Goal: Task Accomplishment & Management: Use online tool/utility

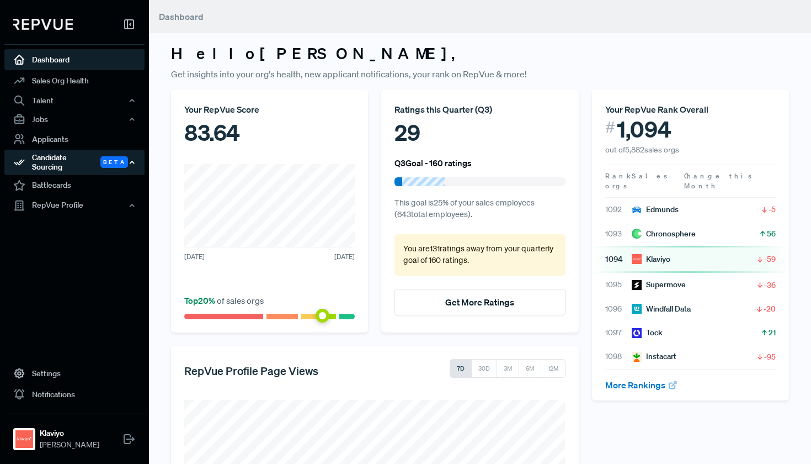
click at [74, 158] on div "Candidate Sourcing Beta" at bounding box center [74, 162] width 140 height 25
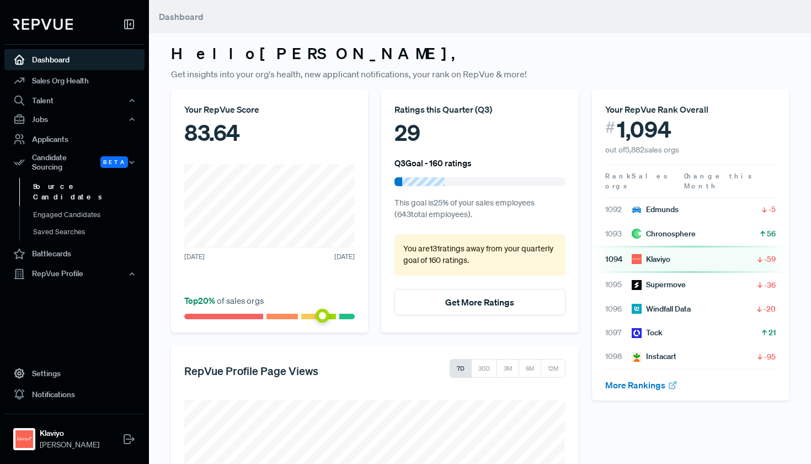
click at [74, 178] on link "Source Candidates" at bounding box center [89, 192] width 140 height 28
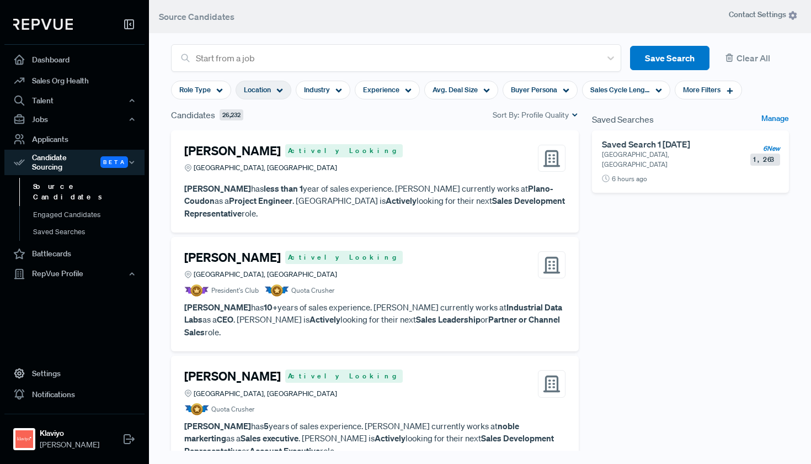
click at [276, 83] on div "Location" at bounding box center [264, 90] width 56 height 19
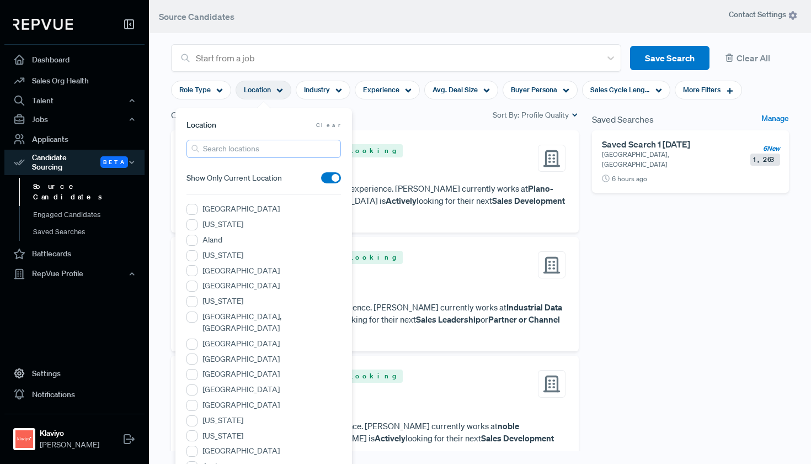
click at [244, 150] on input "search" at bounding box center [264, 149] width 155 height 18
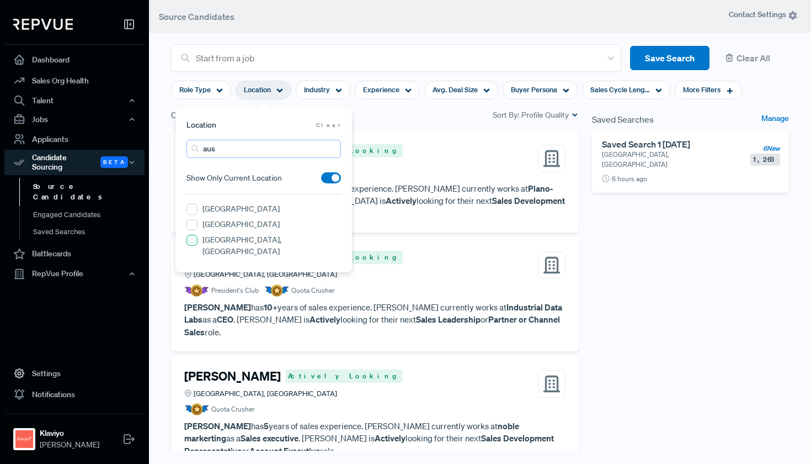
type input "aus"
click at [194, 240] on TX "Greater Austin Area, TX" at bounding box center [192, 240] width 11 height 11
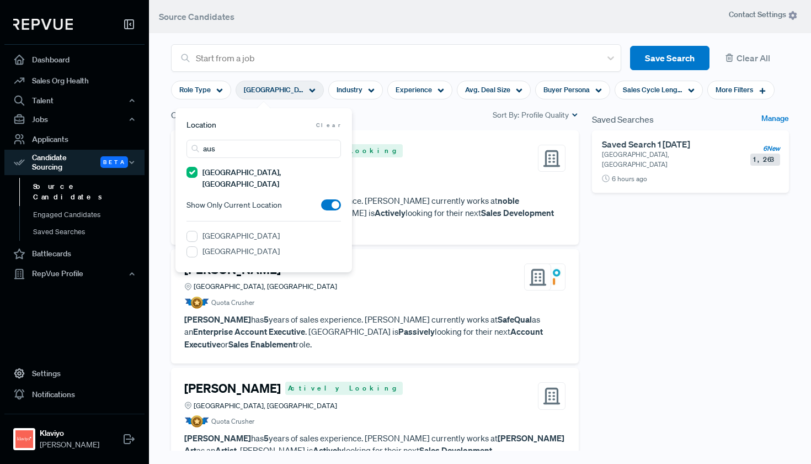
click at [398, 128] on div "Candidates 648 Sort By: Profile Quality" at bounding box center [374, 119] width 421 height 22
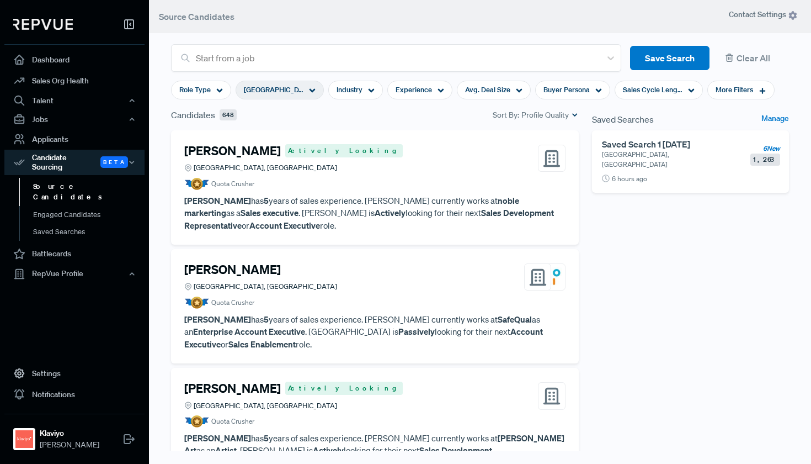
click at [304, 92] on div "Greater Austin Area, TX" at bounding box center [280, 90] width 88 height 19
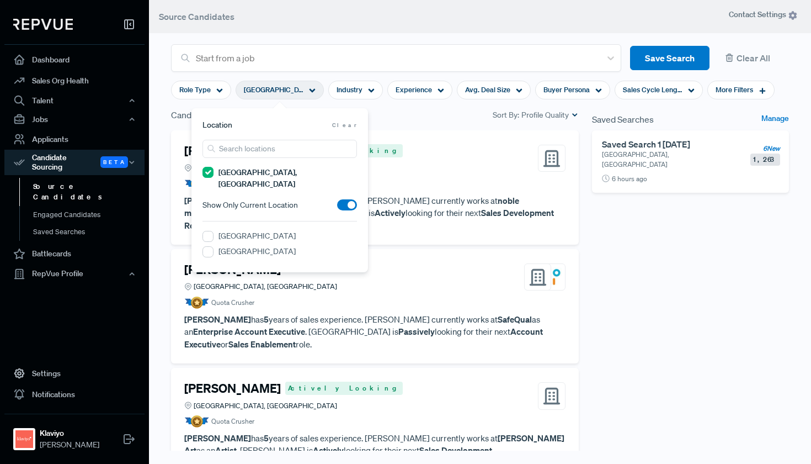
click at [212, 173] on TX "Greater Austin Area, TX" at bounding box center [208, 172] width 11 height 11
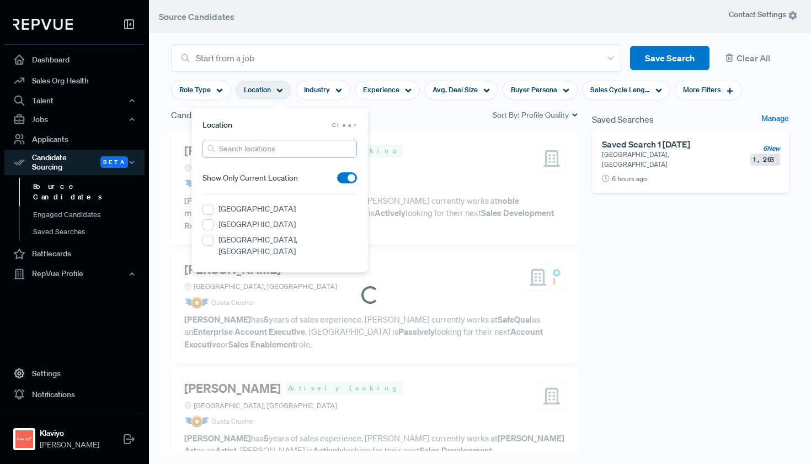
click at [241, 148] on input "search" at bounding box center [280, 149] width 155 height 18
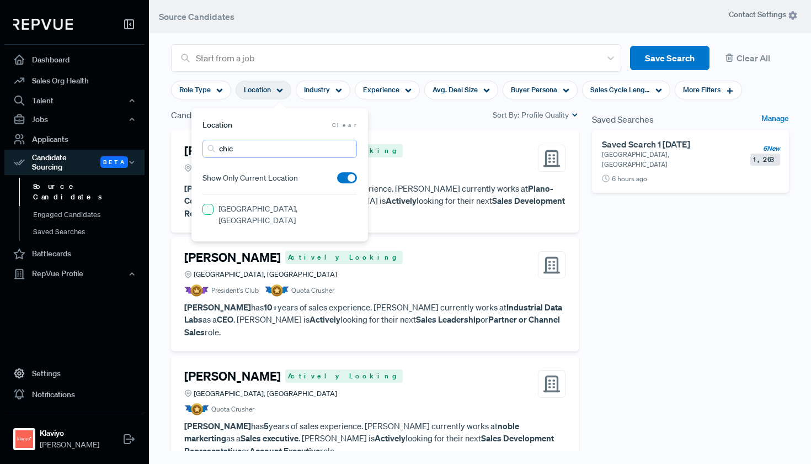
type input "chic"
click at [211, 212] on IL "[GEOGRAPHIC_DATA], [GEOGRAPHIC_DATA]" at bounding box center [208, 209] width 11 height 11
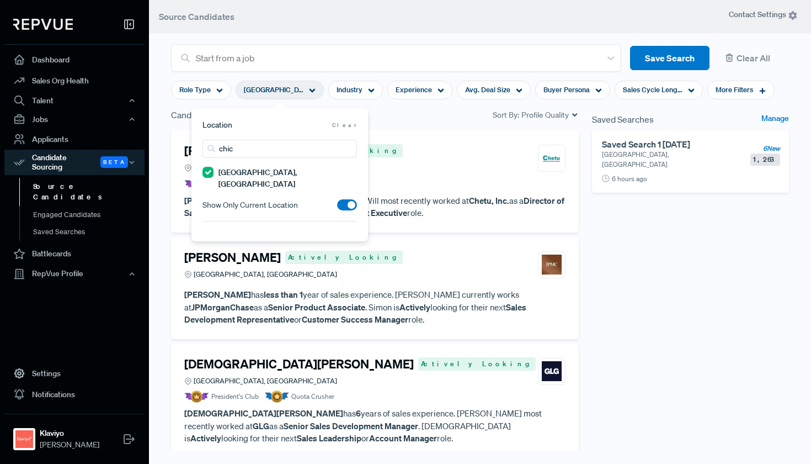
click at [624, 254] on div "Saved Searches Manage Saved Search 1 07/25/2025 Greater Denver Area, CO 6 New 1…" at bounding box center [691, 295] width 210 height 374
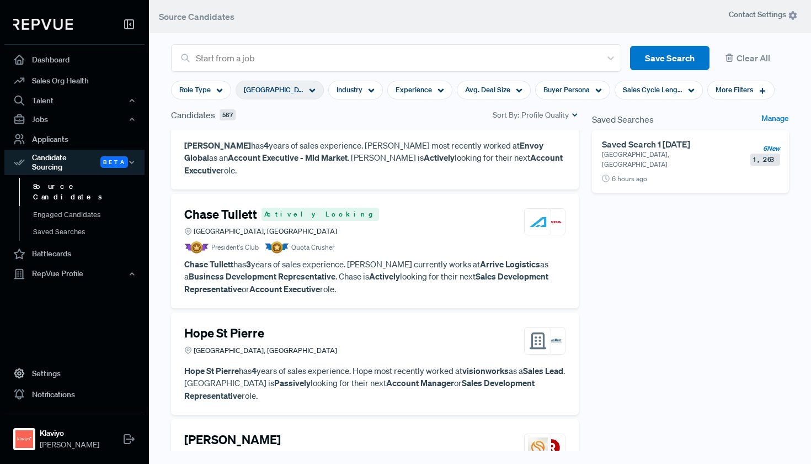
scroll to position [2147, 0]
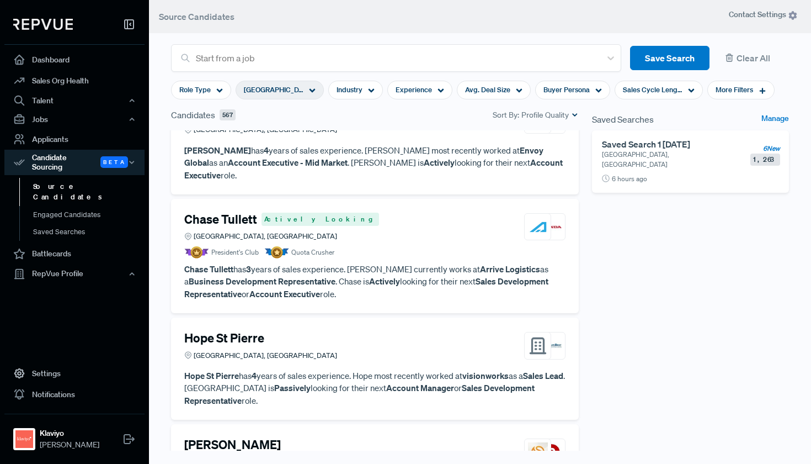
click at [280, 369] on p "Hope St Pierre has 4 years of sales experience. Hope most recently worked at vi…" at bounding box center [374, 388] width 381 height 38
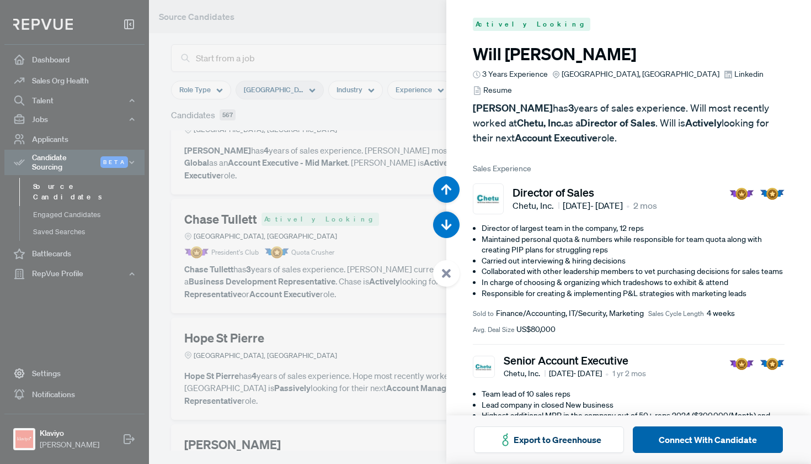
scroll to position [9735, 0]
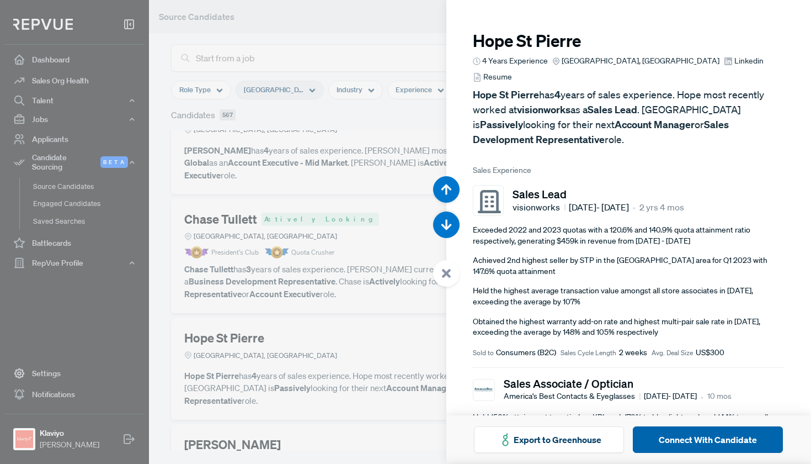
click at [671, 439] on button "Connect With Candidate" at bounding box center [708, 439] width 150 height 26
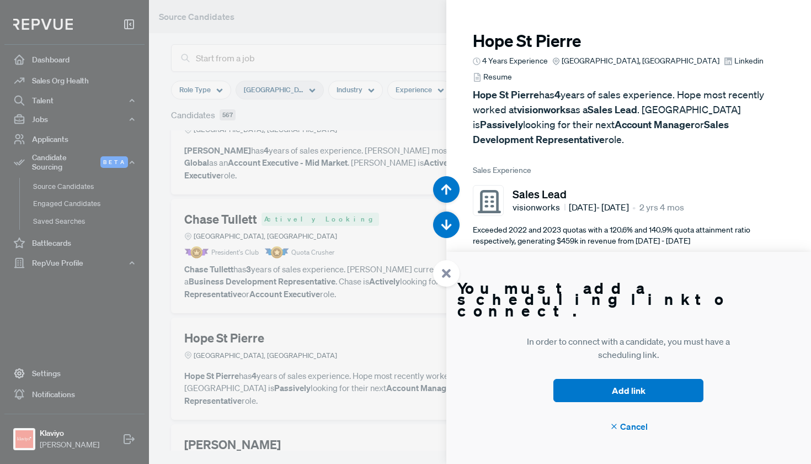
click at [570, 257] on p "Achieved 2nd highest seller by STP in the [GEOGRAPHIC_DATA] area for Q1 2023 wi…" at bounding box center [629, 266] width 312 height 22
click at [613, 426] on icon at bounding box center [614, 426] width 9 height 9
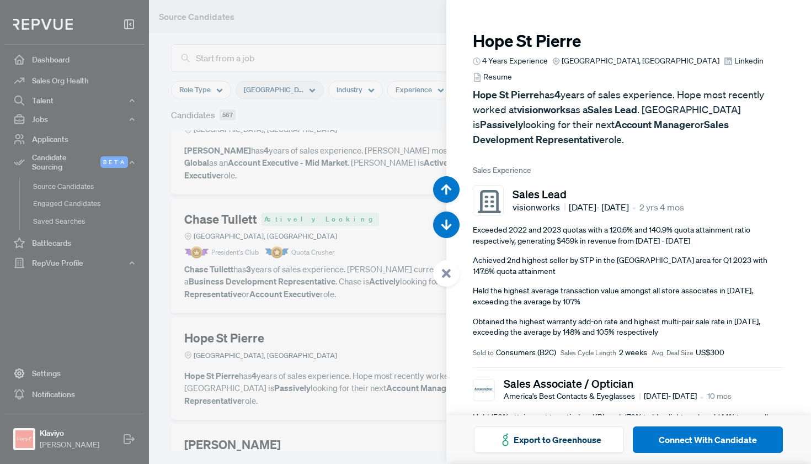
click at [309, 291] on div at bounding box center [405, 232] width 811 height 464
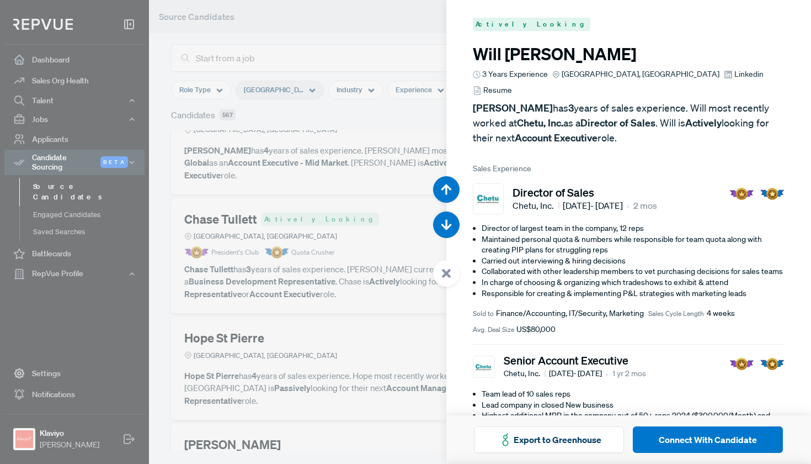
scroll to position [10198, 0]
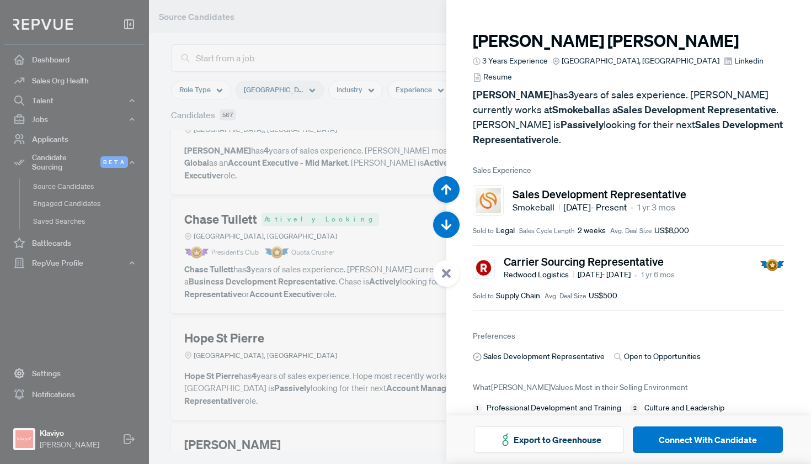
click at [299, 296] on div at bounding box center [405, 232] width 811 height 464
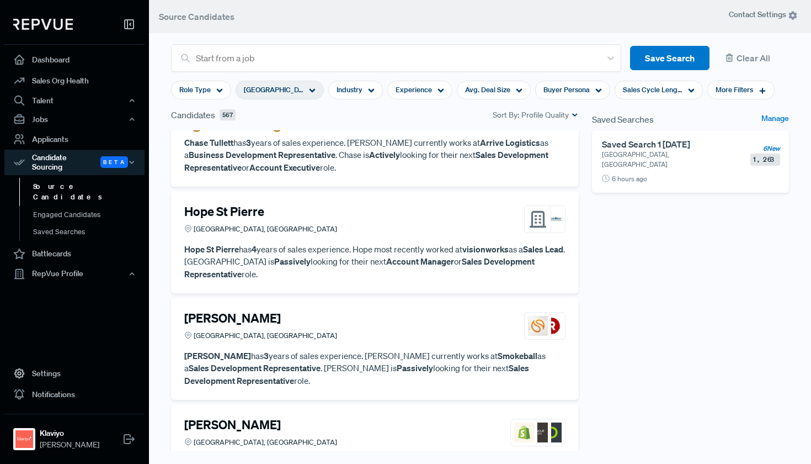
scroll to position [2282, 0]
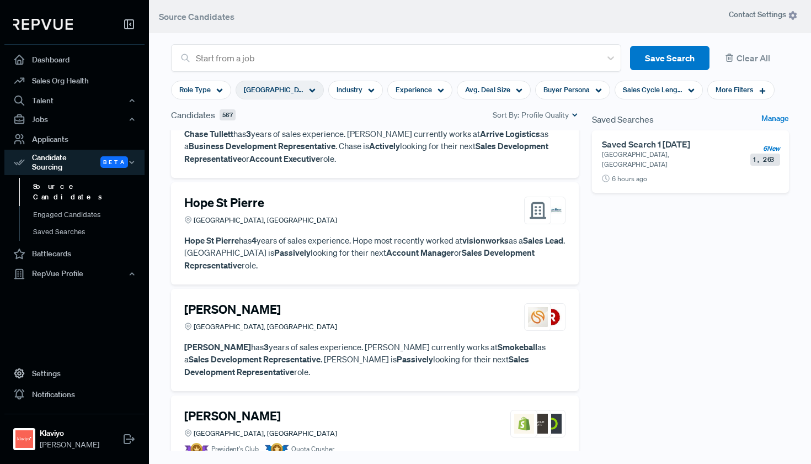
click at [264, 428] on div "[GEOGRAPHIC_DATA], [GEOGRAPHIC_DATA]" at bounding box center [260, 433] width 153 height 10
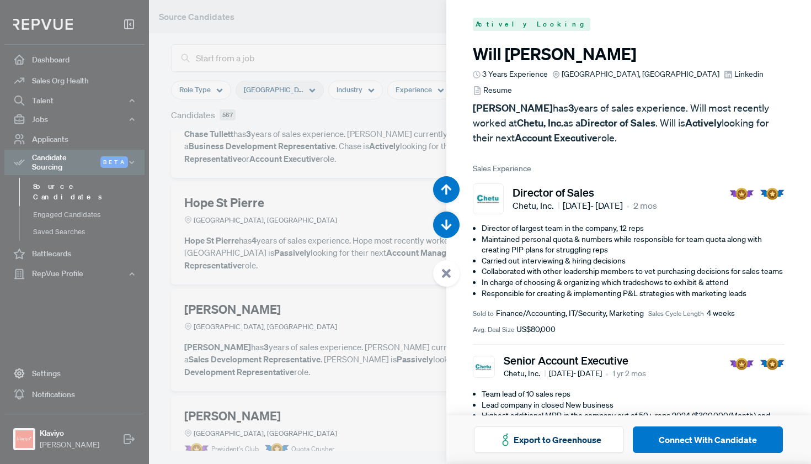
scroll to position [10662, 0]
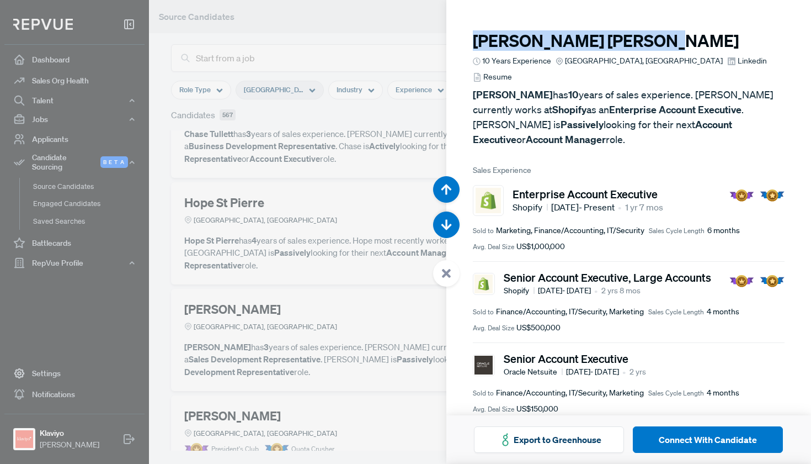
drag, startPoint x: 578, startPoint y: 42, endPoint x: 445, endPoint y: 35, distance: 132.6
click at [445, 35] on body "Dashboard Sales Org Health Talent Talent Data Talent Profiles Talent Competitor…" at bounding box center [405, 232] width 811 height 464
copy body "Actively Looking Will Ranney 3 Years Experience Chicago, IL Linkedin Resume Wil…"
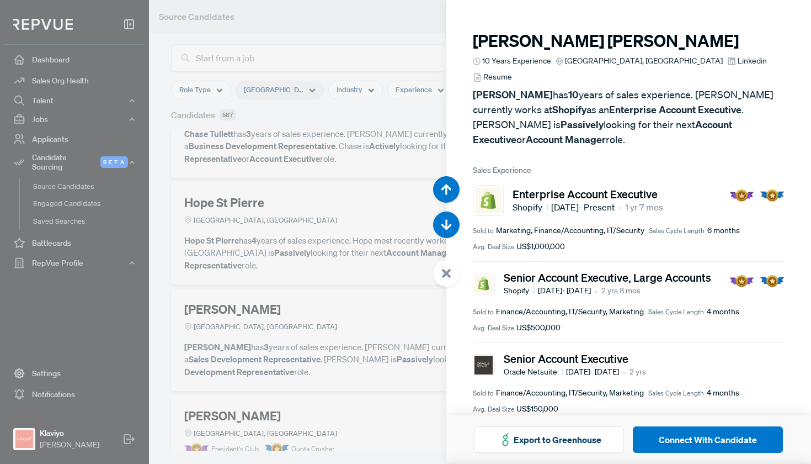
click at [370, 212] on div at bounding box center [405, 232] width 811 height 464
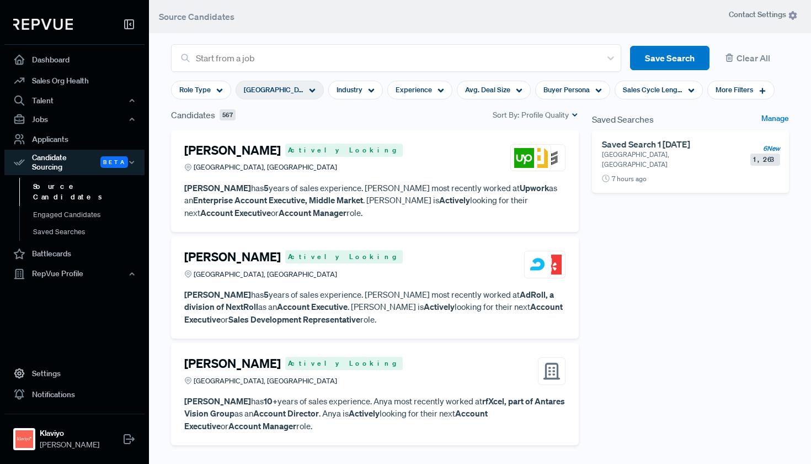
scroll to position [8648, 0]
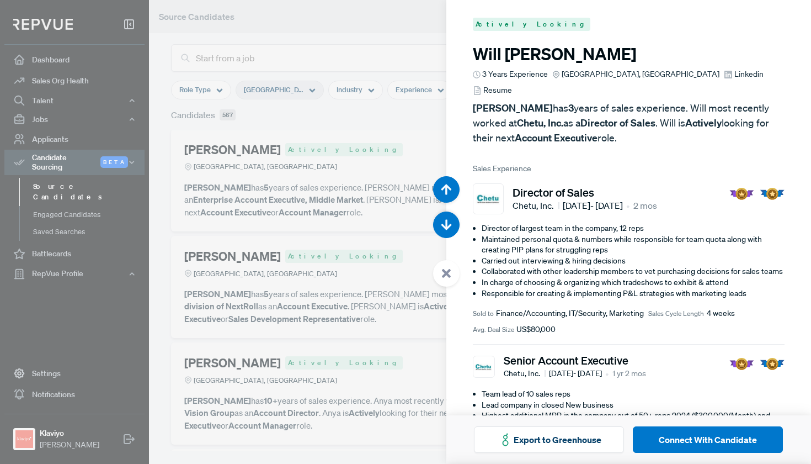
scroll to position [38939, 0]
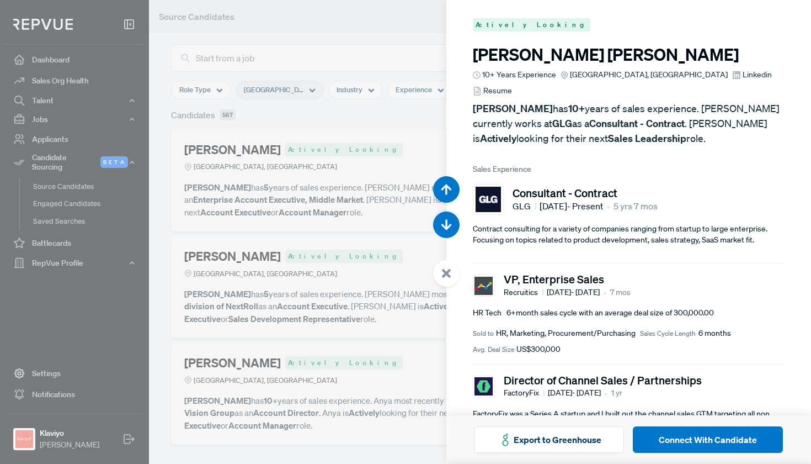
click at [732, 73] on link "Linkedin" at bounding box center [752, 75] width 40 height 12
click at [317, 254] on div at bounding box center [405, 232] width 811 height 464
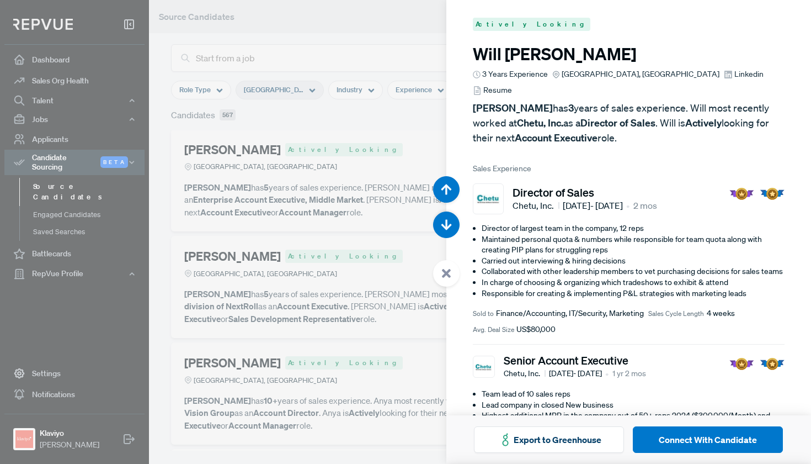
scroll to position [39403, 0]
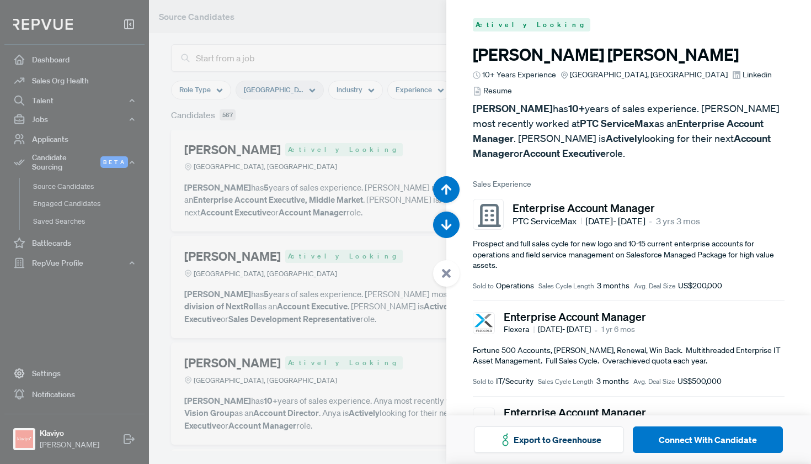
click at [732, 76] on icon at bounding box center [736, 75] width 9 height 9
click at [383, 235] on div at bounding box center [405, 232] width 811 height 464
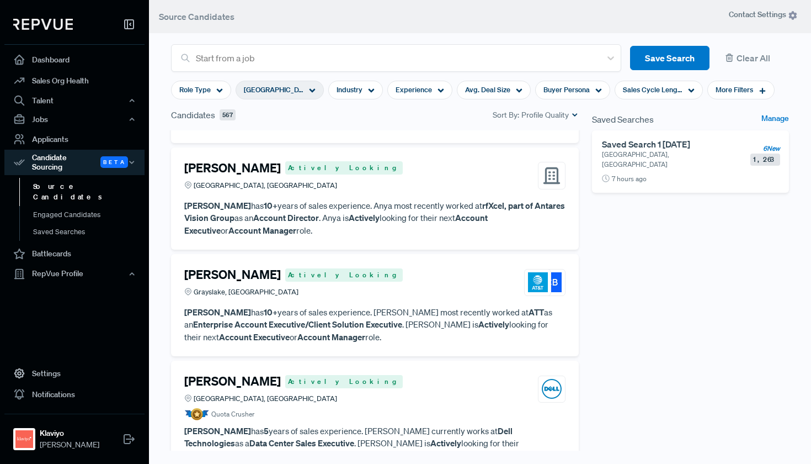
scroll to position [8843, 0]
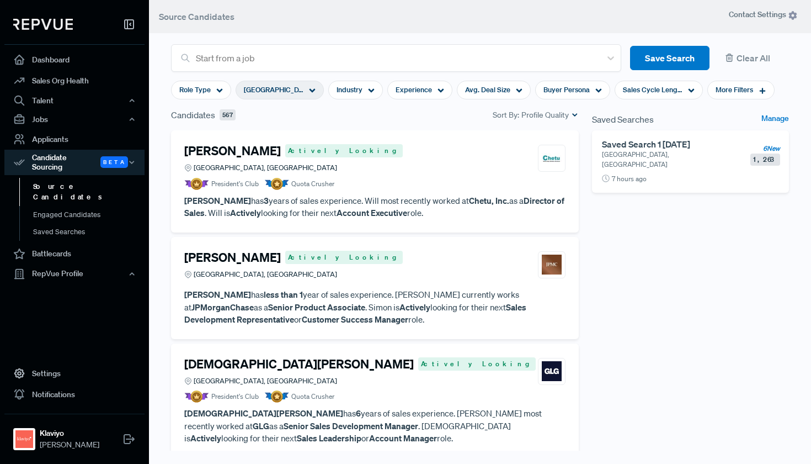
scroll to position [8843, 0]
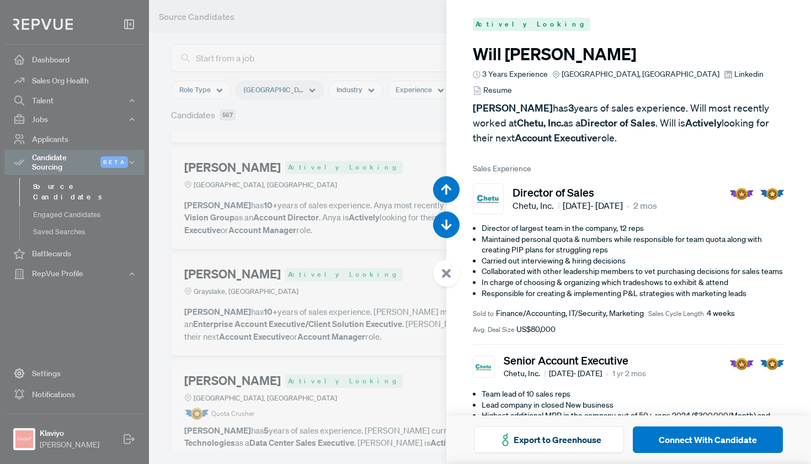
scroll to position [40330, 0]
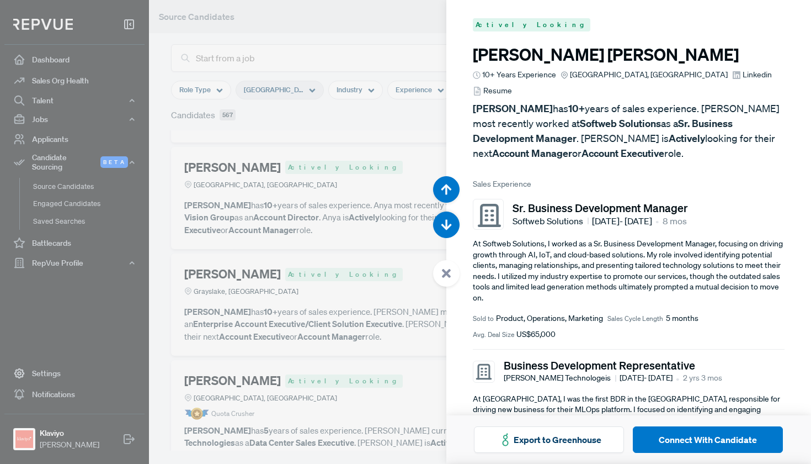
click at [743, 76] on span "Linkedin" at bounding box center [757, 75] width 29 height 12
click at [427, 139] on div at bounding box center [405, 232] width 811 height 464
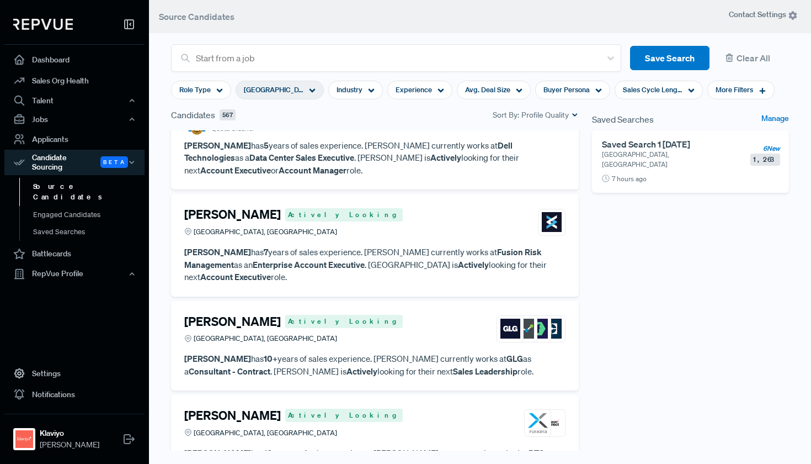
scroll to position [9132, 0]
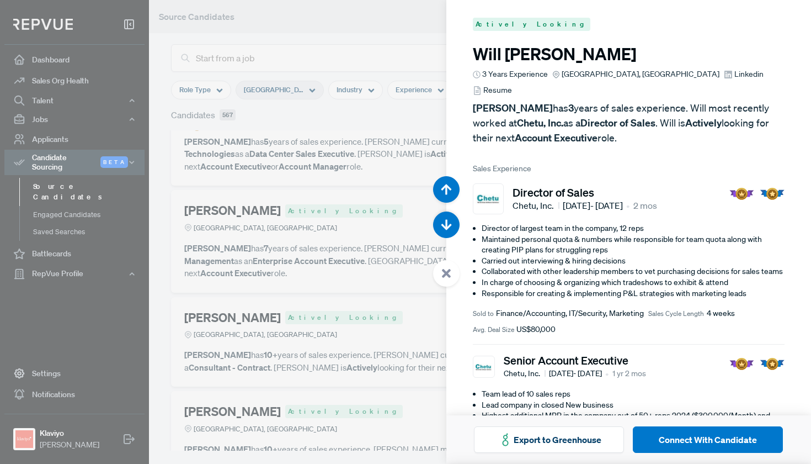
scroll to position [41720, 0]
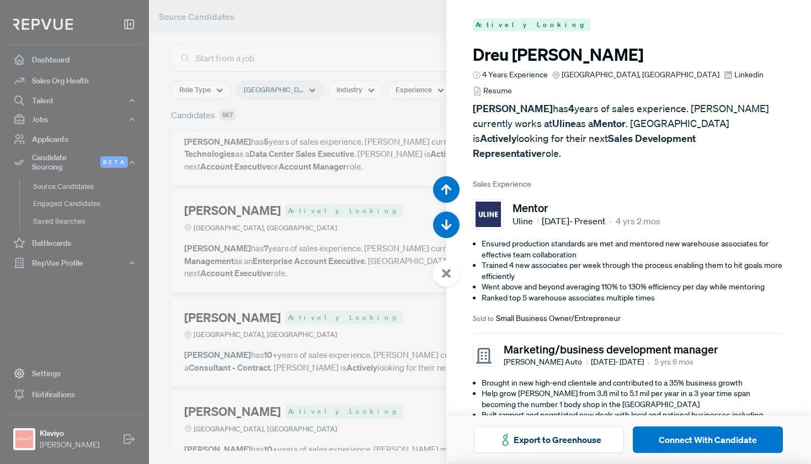
click at [357, 289] on div at bounding box center [405, 232] width 811 height 464
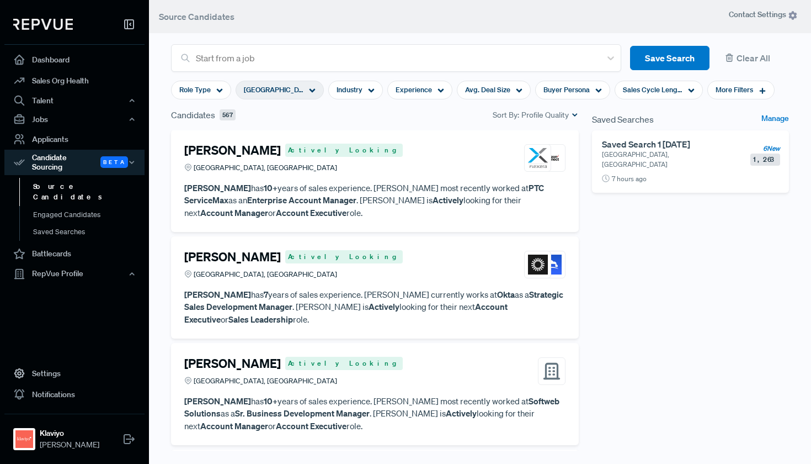
scroll to position [9388, 0]
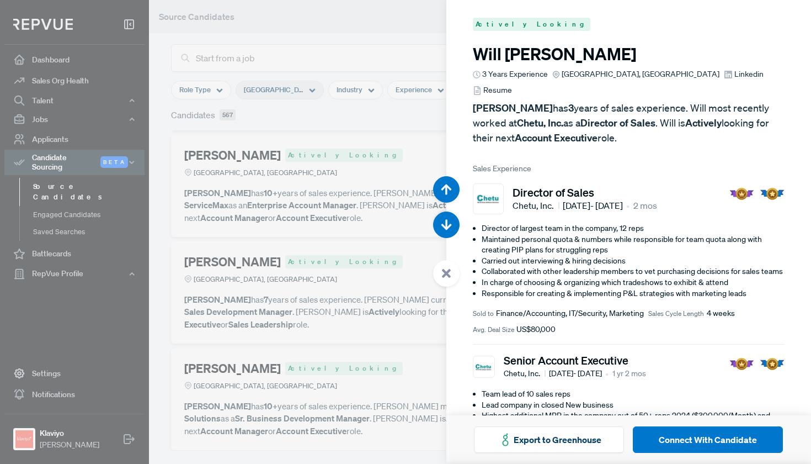
scroll to position [42648, 0]
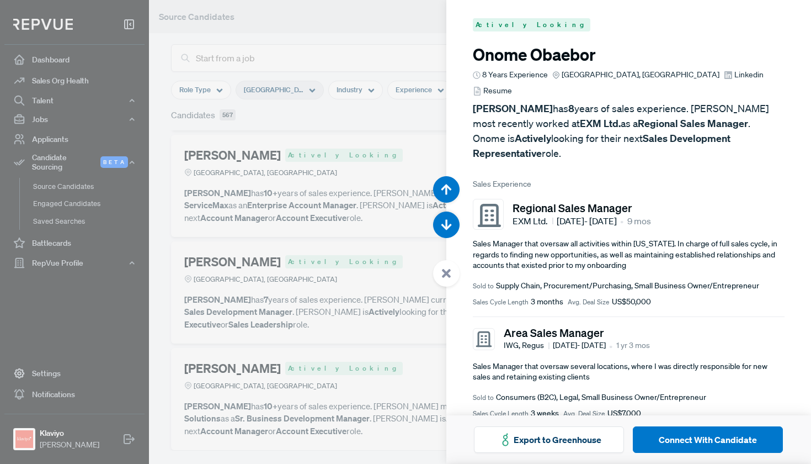
click at [725, 72] on use at bounding box center [729, 75] width 8 height 8
click at [360, 185] on div at bounding box center [405, 232] width 811 height 464
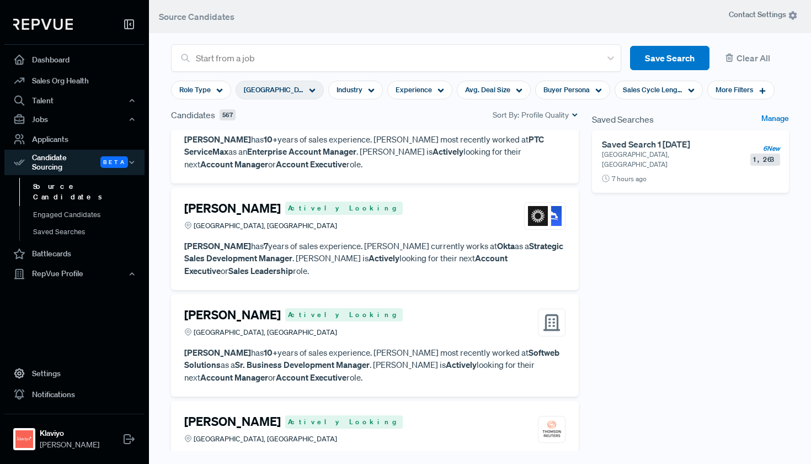
scroll to position [9450, 0]
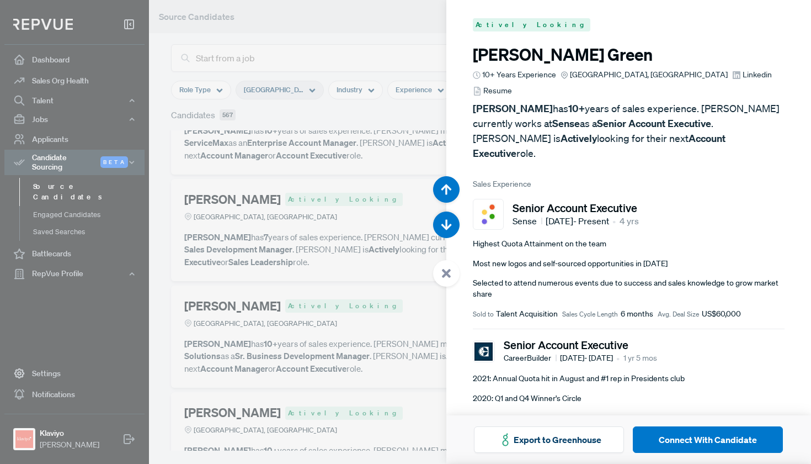
scroll to position [43111, 0]
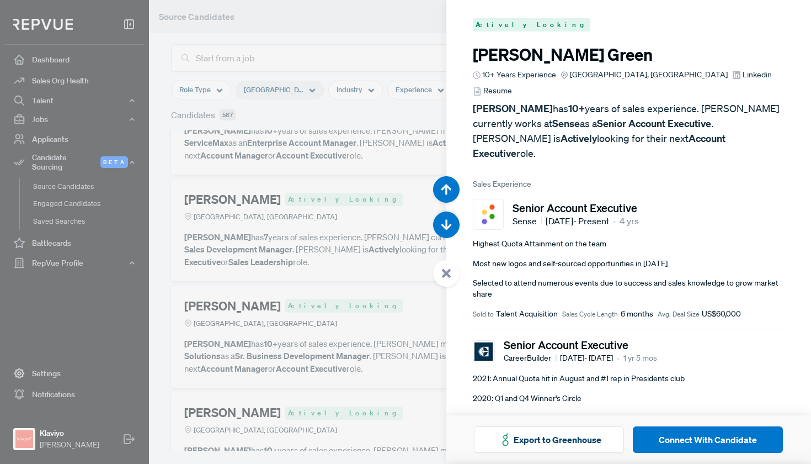
click at [732, 75] on icon at bounding box center [736, 75] width 9 height 9
click at [331, 172] on div at bounding box center [405, 232] width 811 height 464
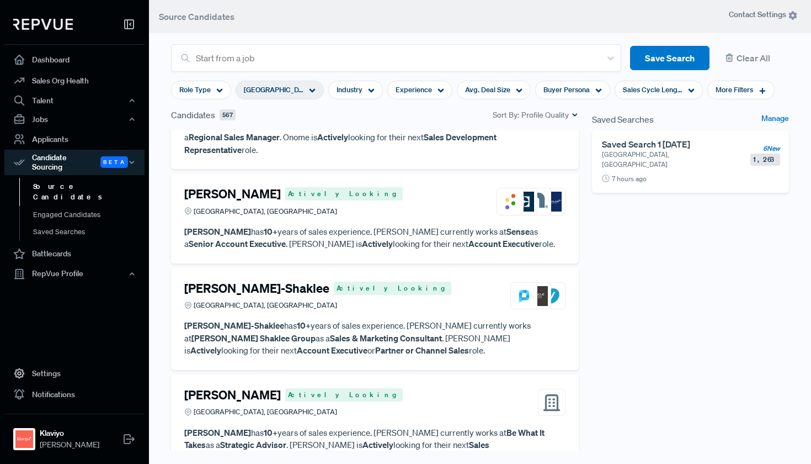
scroll to position [10172, 0]
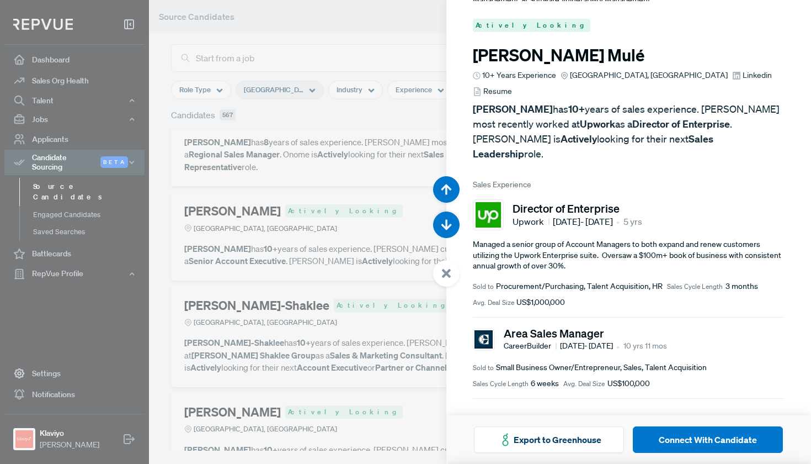
scroll to position [46819, 0]
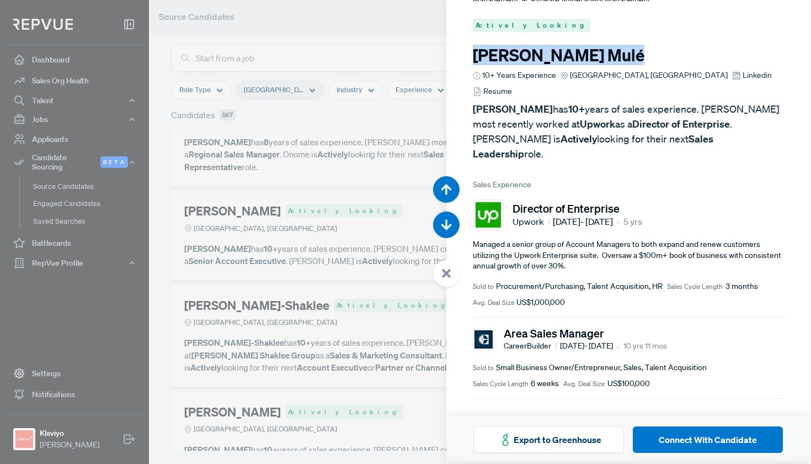
drag, startPoint x: 568, startPoint y: 57, endPoint x: 459, endPoint y: 58, distance: 109.3
click at [459, 58] on article "Actively Looking Brian Mulé 10+ Years Experience Greater Chicago Area, IL Linke…" at bounding box center [628, 285] width 365 height 569
copy h3 "Brian Mulé"
click at [315, 228] on div at bounding box center [405, 232] width 811 height 464
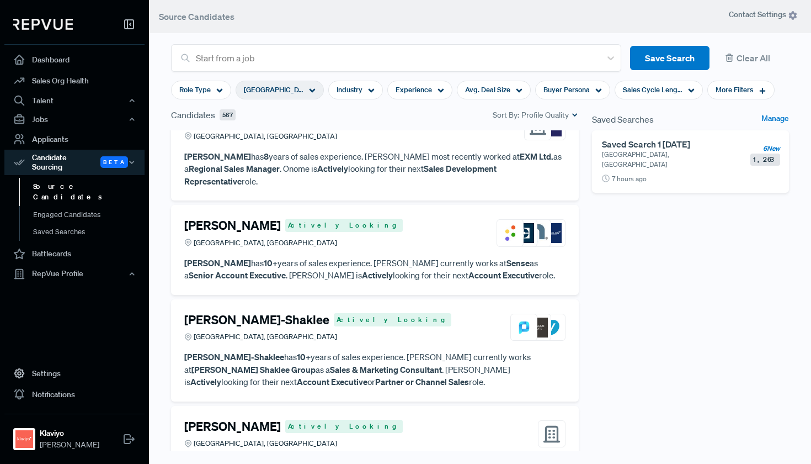
scroll to position [10153, 0]
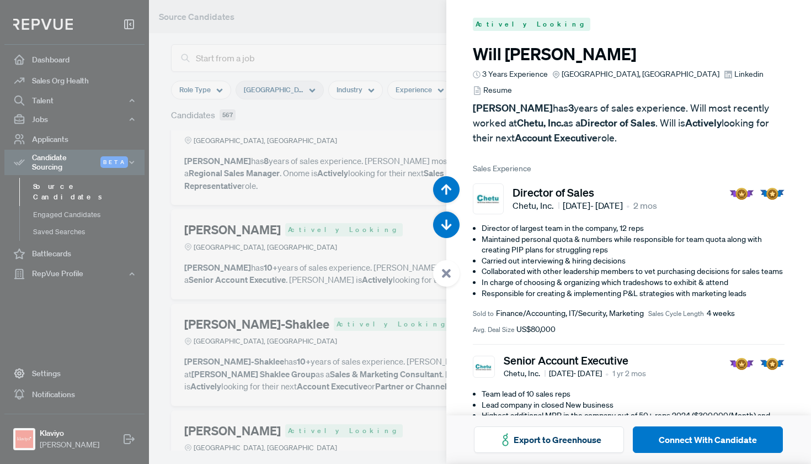
scroll to position [46356, 0]
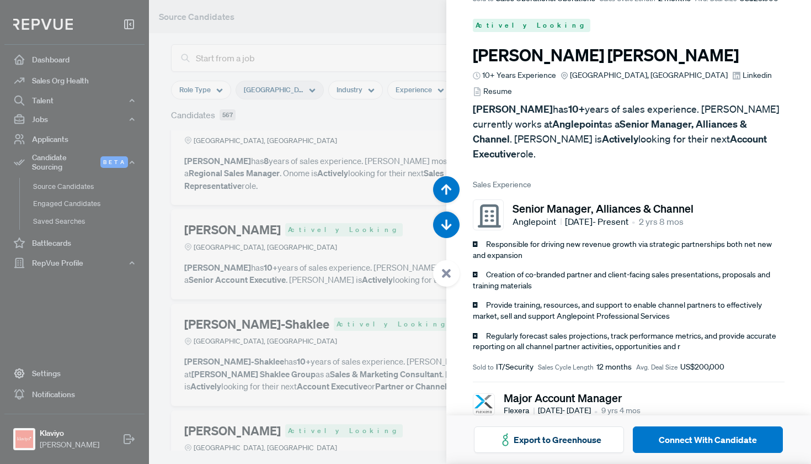
click at [743, 76] on span "Linkedin" at bounding box center [757, 76] width 29 height 12
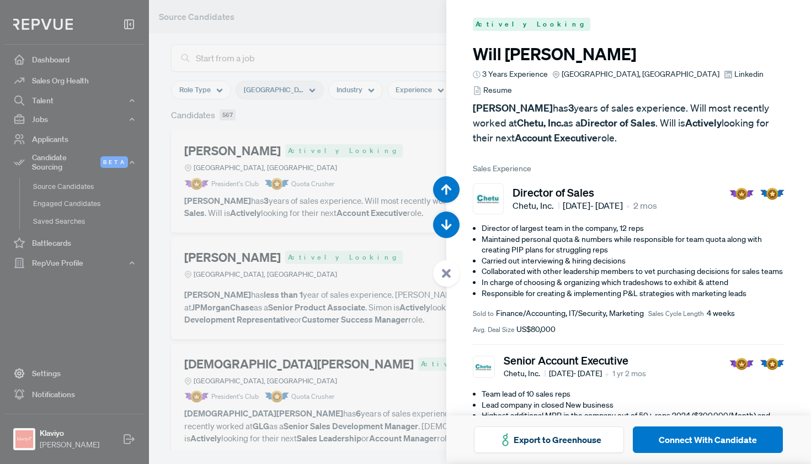
scroll to position [46356, 0]
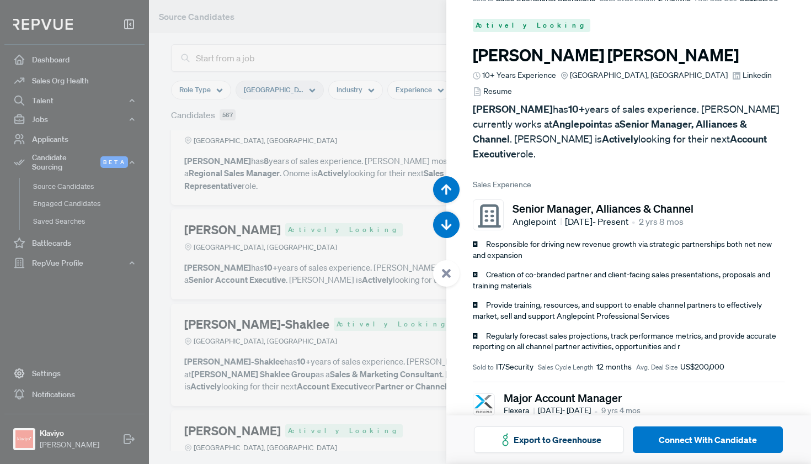
click at [331, 153] on div at bounding box center [405, 232] width 811 height 464
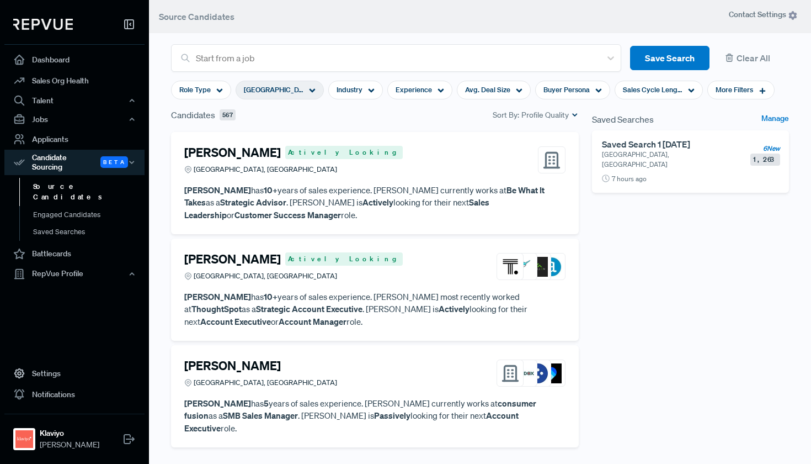
scroll to position [10432, 0]
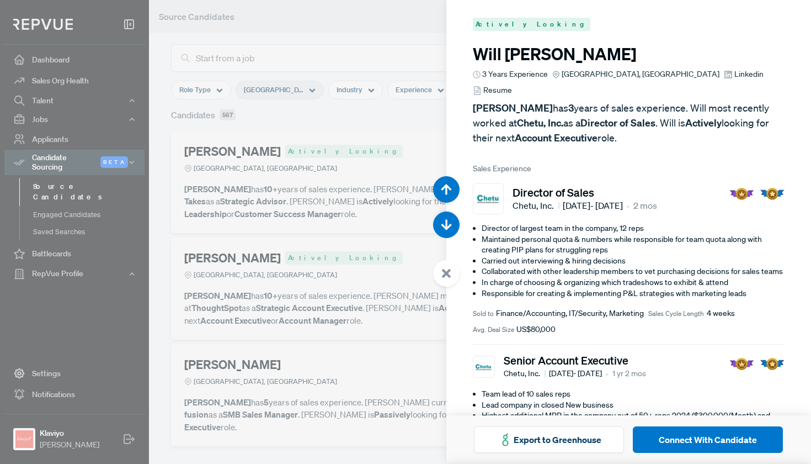
scroll to position [47746, 0]
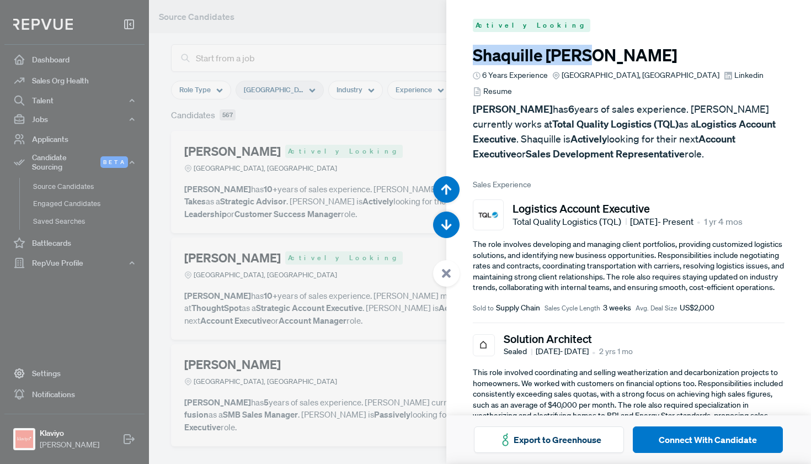
drag, startPoint x: 599, startPoint y: 58, endPoint x: 460, endPoint y: 58, distance: 139.1
copy h3 "Shaquille Jones"
click at [373, 308] on div at bounding box center [405, 232] width 811 height 464
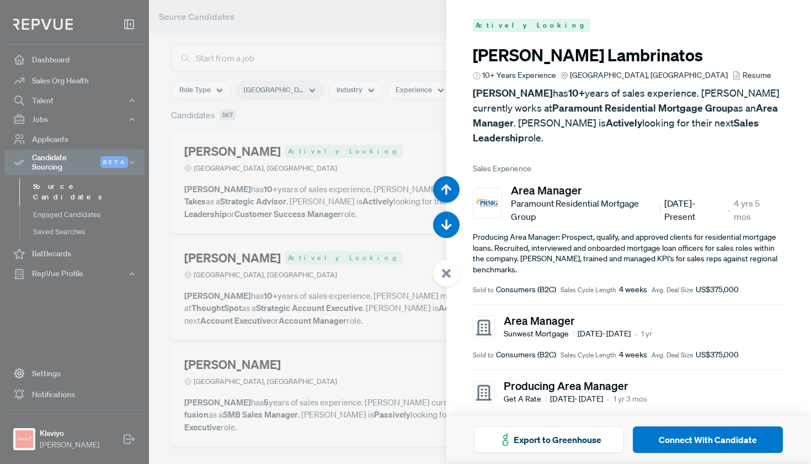
scroll to position [48210, 0]
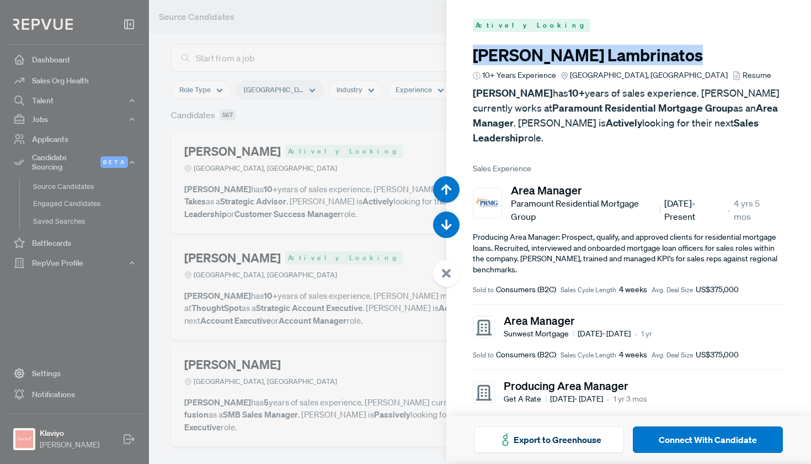
drag, startPoint x: 642, startPoint y: 56, endPoint x: 468, endPoint y: 52, distance: 174.4
copy h3 "Nicholas Lambrinatos"
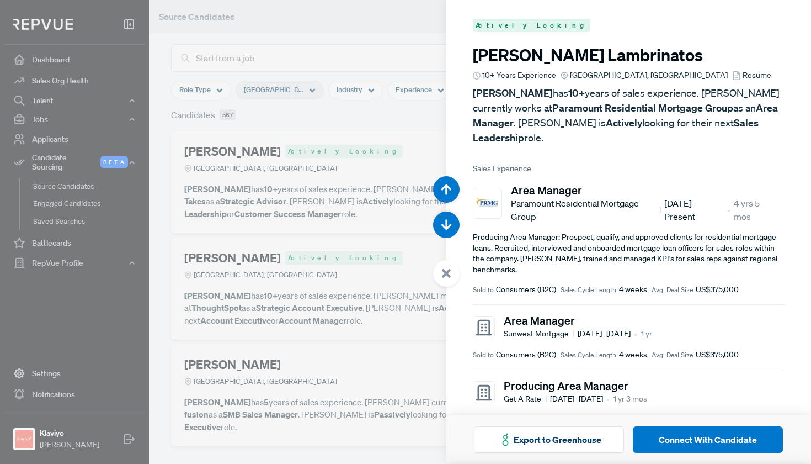
click at [337, 299] on div at bounding box center [405, 232] width 811 height 464
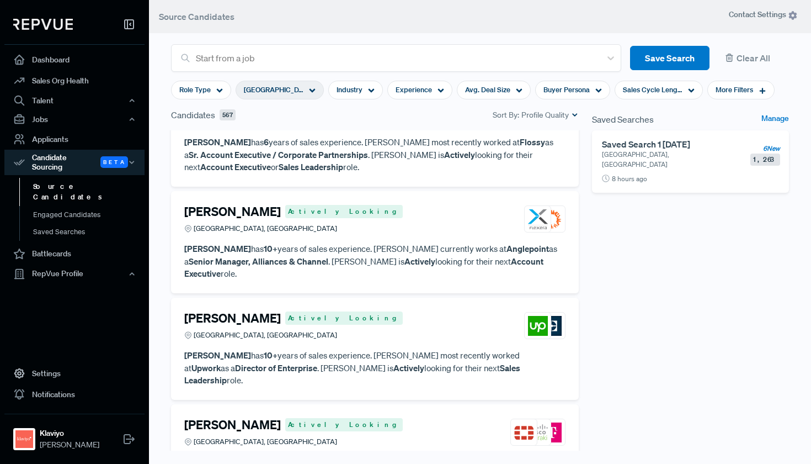
scroll to position [10892, 0]
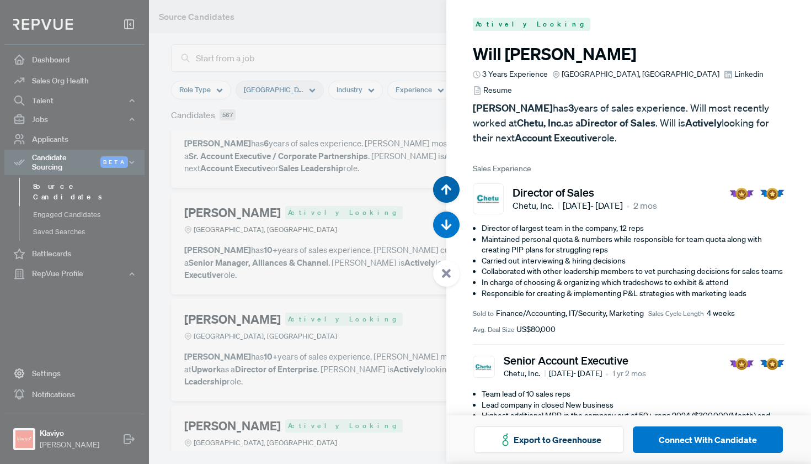
scroll to position [50064, 0]
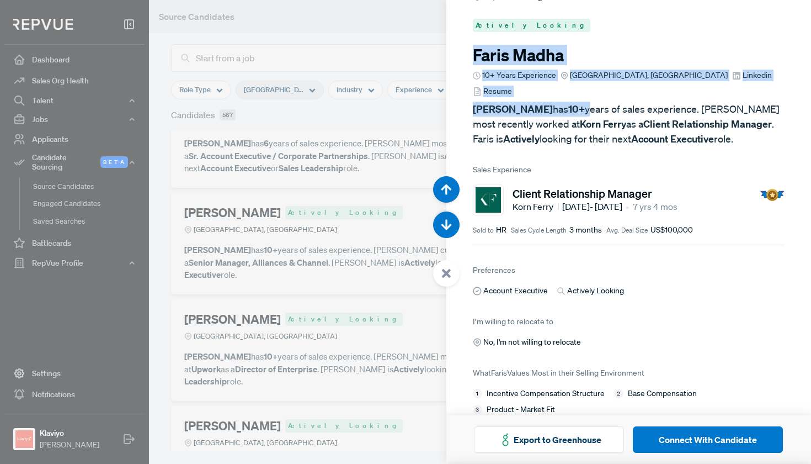
drag, startPoint x: 473, startPoint y: 60, endPoint x: 567, endPoint y: 91, distance: 99.0
click at [567, 91] on article "Faris Madha 10+ Years Experience Chicago, IL Linkedin Resume Faris Madha has 10…" at bounding box center [629, 95] width 312 height 101
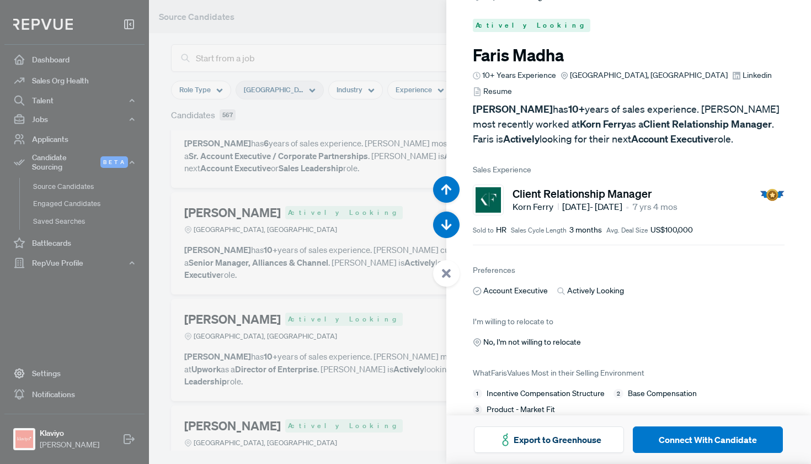
click at [713, 125] on p "Faris Madha has 10+ years of sales experience. Faris most recently worked at Ko…" at bounding box center [629, 124] width 312 height 45
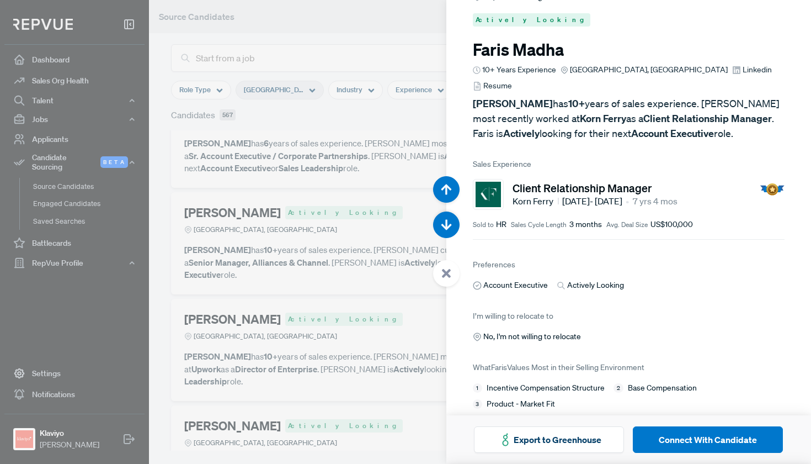
scroll to position [5, 0]
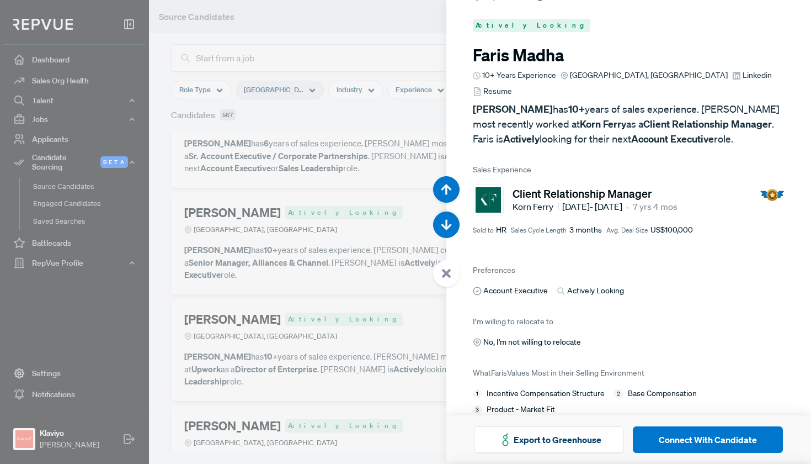
scroll to position [5, 0]
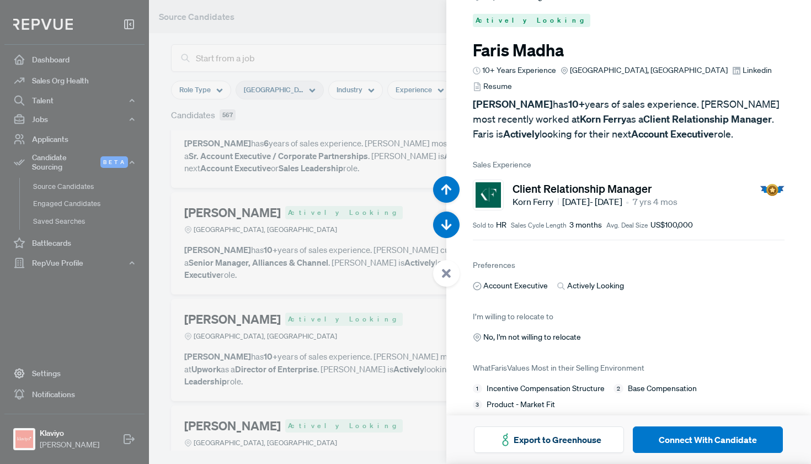
click at [329, 26] on div at bounding box center [405, 232] width 811 height 464
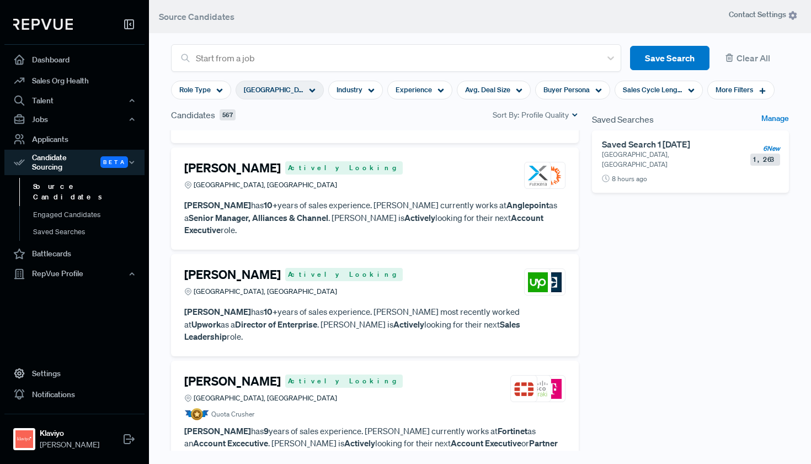
scroll to position [10943, 0]
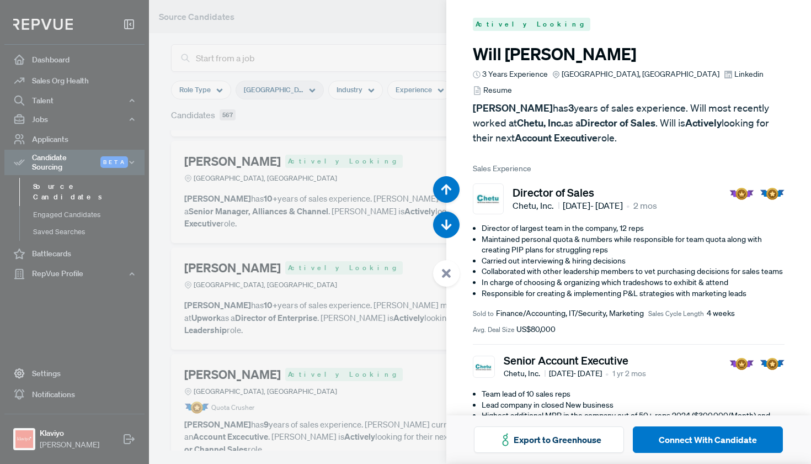
scroll to position [50528, 0]
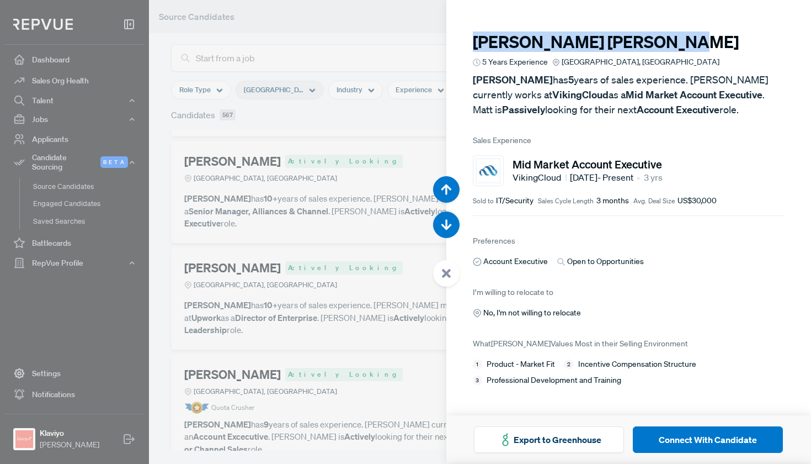
drag, startPoint x: 592, startPoint y: 46, endPoint x: 458, endPoint y: 46, distance: 134.1
click at [458, 46] on article "[PERSON_NAME] 5 Years Experience [GEOGRAPHIC_DATA], [GEOGRAPHIC_DATA] [PERSON_N…" at bounding box center [628, 202] width 365 height 402
click at [349, 199] on div at bounding box center [405, 232] width 811 height 464
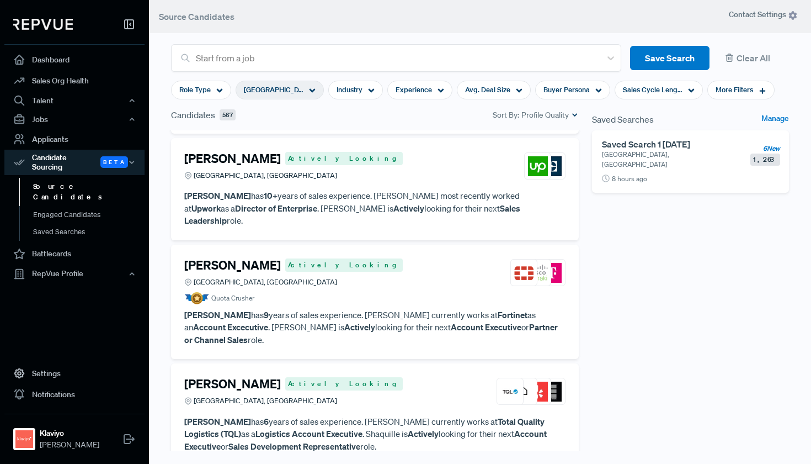
scroll to position [11056, 0]
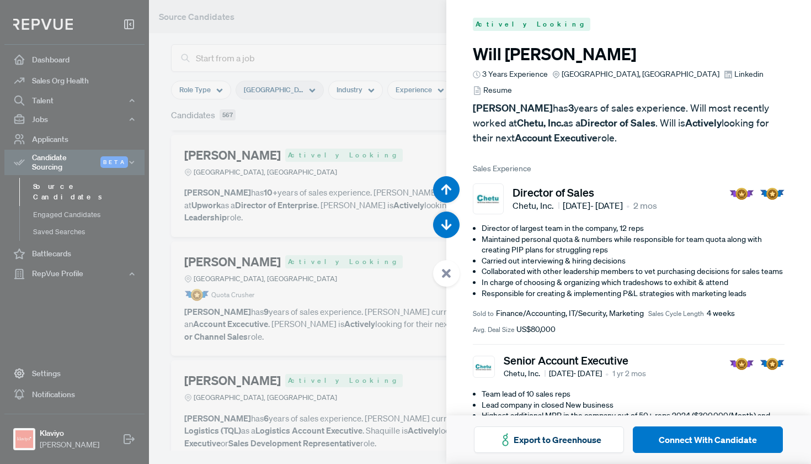
scroll to position [50991, 0]
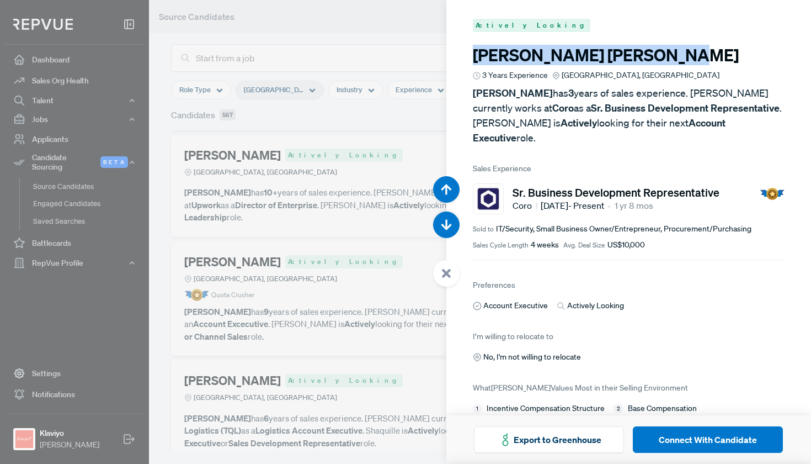
drag, startPoint x: 609, startPoint y: 51, endPoint x: 456, endPoint y: 51, distance: 152.9
click at [456, 51] on article "Actively Looking [PERSON_NAME] 3 Years Experience [GEOGRAPHIC_DATA], [GEOGRAPHI…" at bounding box center [628, 224] width 365 height 446
copy h3 "[PERSON_NAME]"
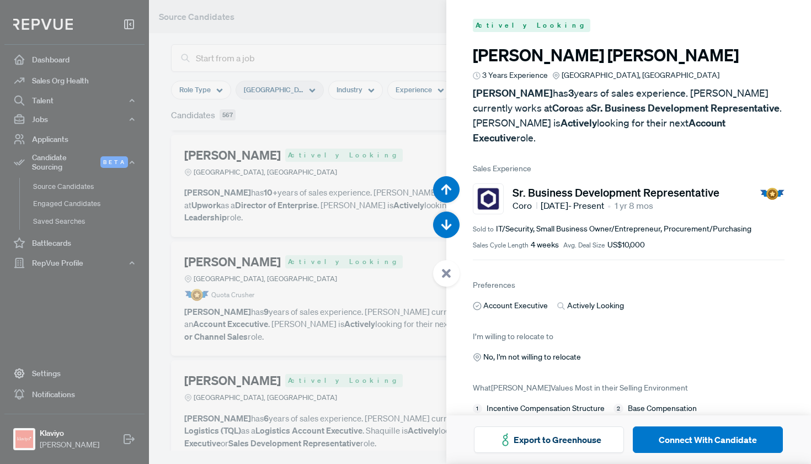
click at [374, 196] on div at bounding box center [405, 232] width 811 height 464
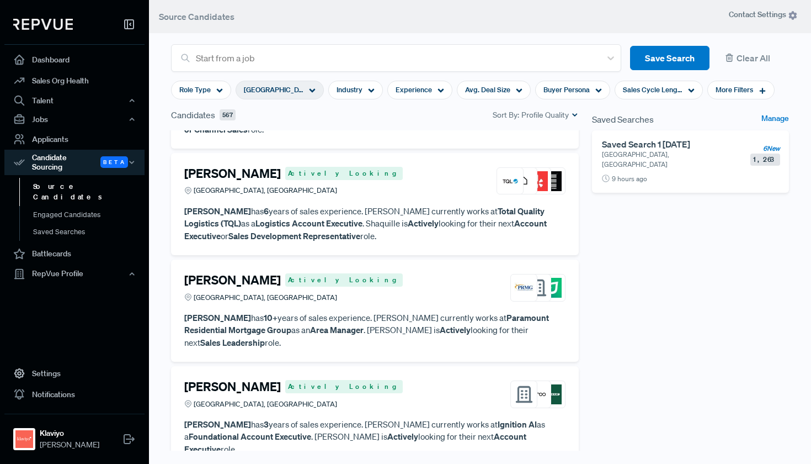
scroll to position [11272, 0]
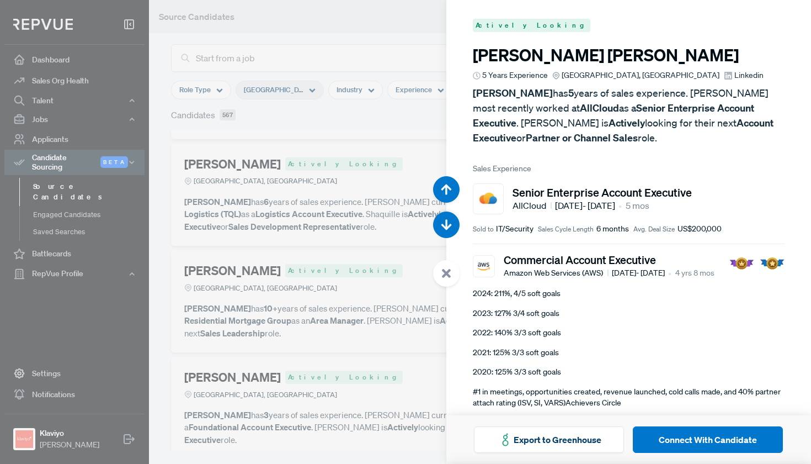
scroll to position [51918, 0]
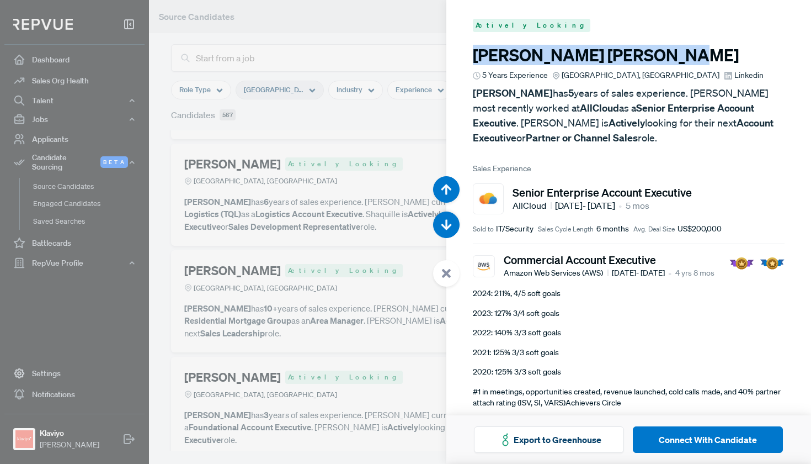
drag, startPoint x: 614, startPoint y: 55, endPoint x: 476, endPoint y: 50, distance: 138.1
click at [476, 49] on h3 "Mateo Diaz Ochoa" at bounding box center [629, 55] width 312 height 20
copy h3 "Mateo Diaz Ochoa"
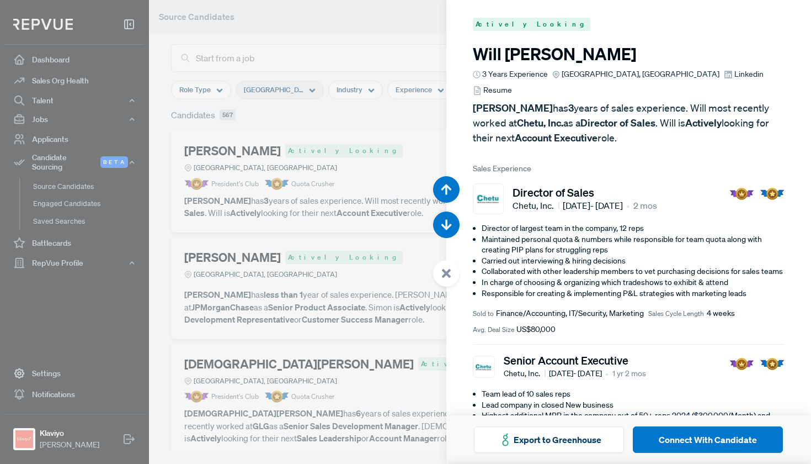
scroll to position [51918, 0]
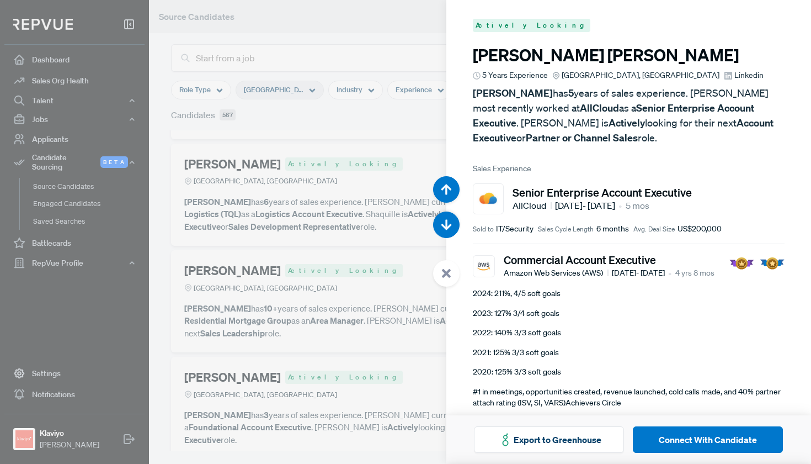
click at [350, 187] on div at bounding box center [405, 232] width 811 height 464
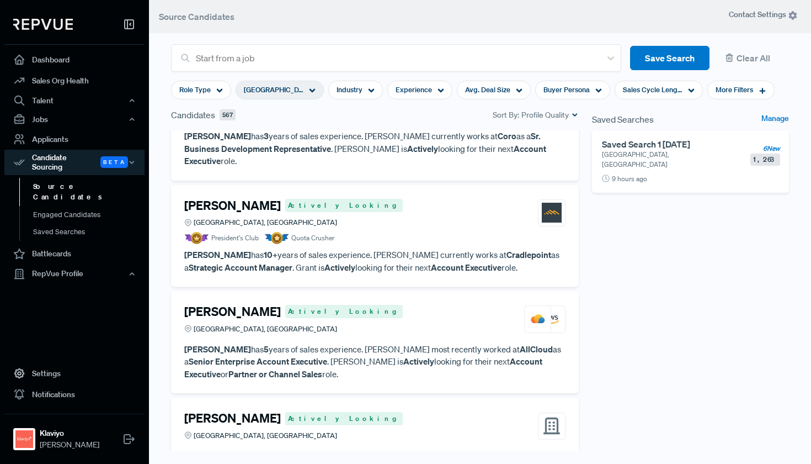
scroll to position [12060, 0]
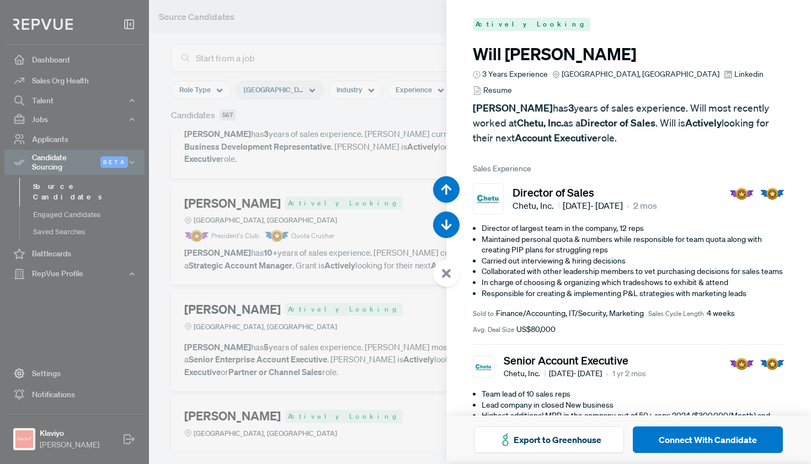
scroll to position [55163, 0]
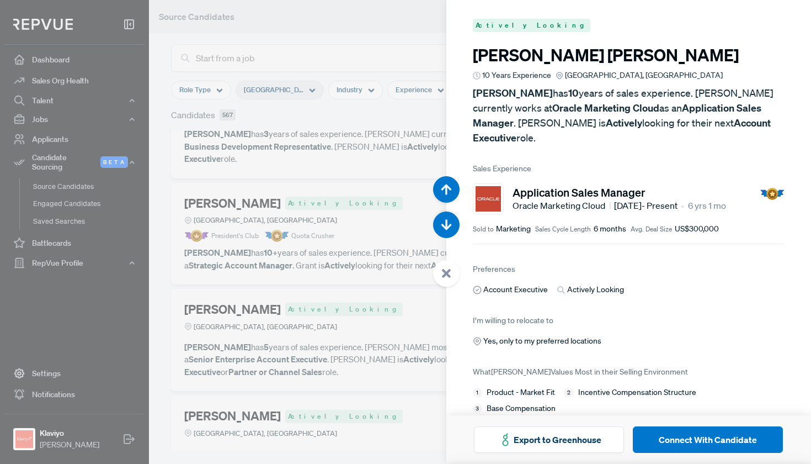
click at [339, 150] on div at bounding box center [405, 232] width 811 height 464
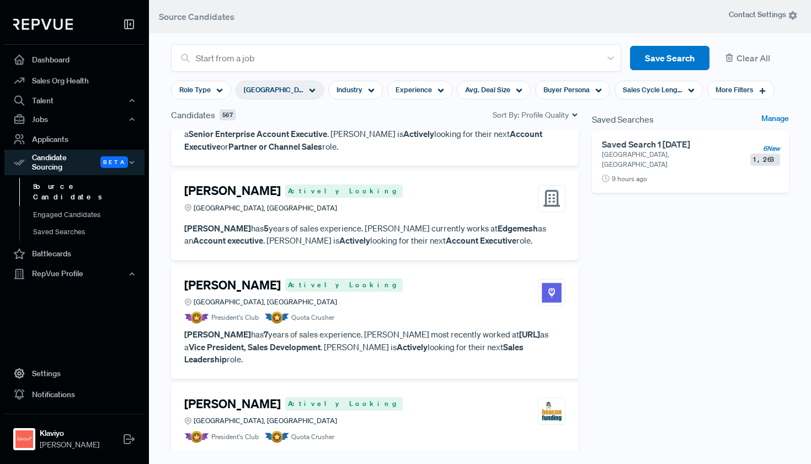
scroll to position [12286, 0]
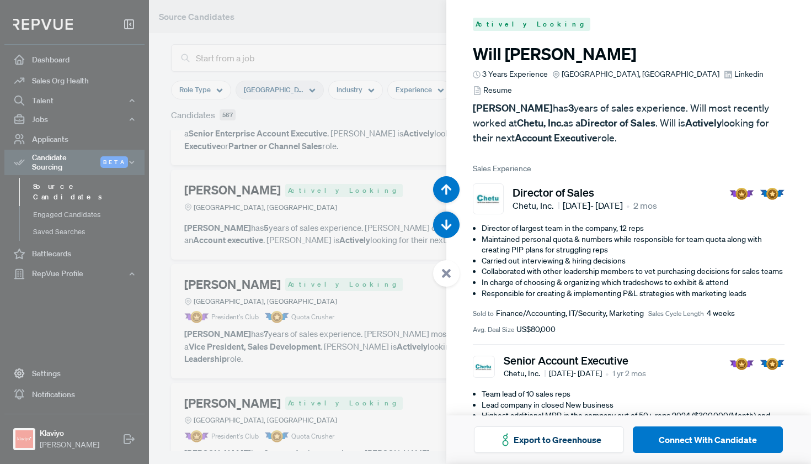
scroll to position [56554, 0]
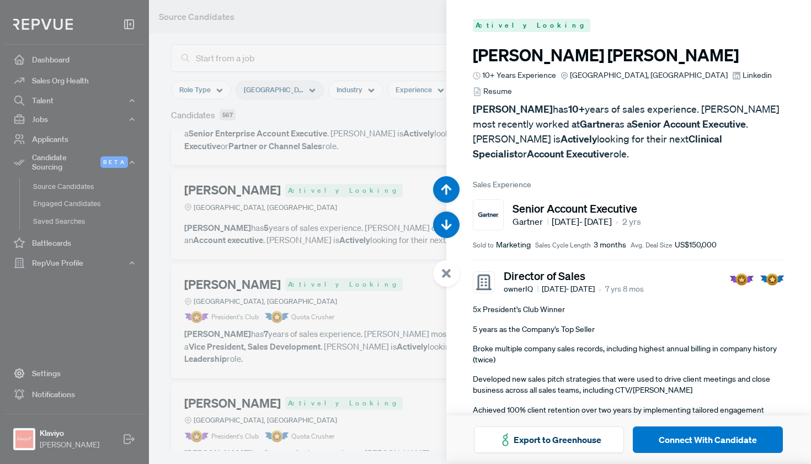
click at [732, 75] on icon at bounding box center [736, 75] width 9 height 9
